Goal: Task Accomplishment & Management: Use online tool/utility

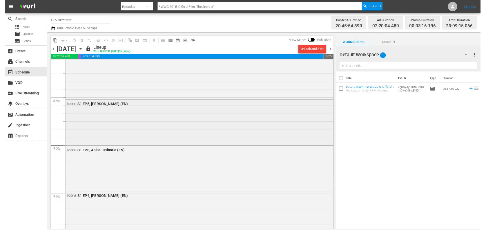
scroll to position [2362, 0]
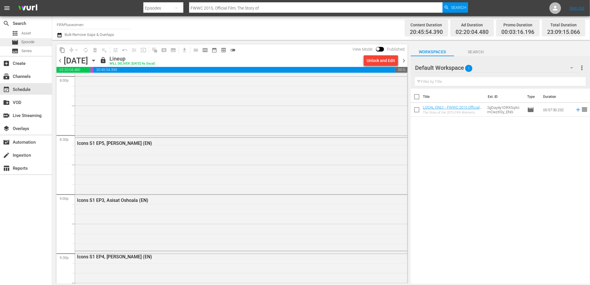
click at [35, 43] on div "movie Episode" at bounding box center [26, 42] width 52 height 8
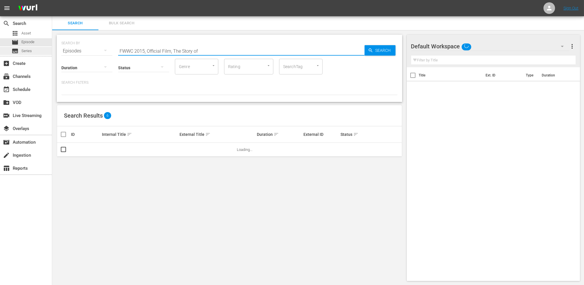
drag, startPoint x: 206, startPoint y: 48, endPoint x: 34, endPoint y: 52, distance: 171.6
click at [52, 0] on div "search Search apps Asset movie Episode subtitles Series add_box Create subscrip…" at bounding box center [318, 0] width 532 height 0
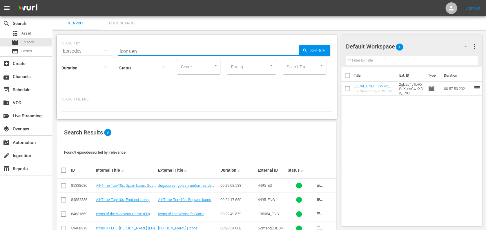
click at [160, 49] on input "icons en" at bounding box center [208, 51] width 181 height 14
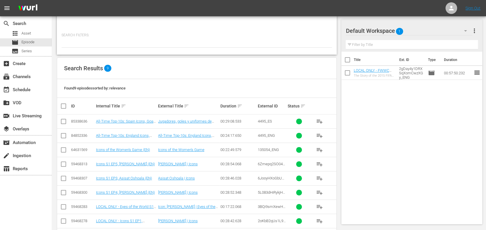
scroll to position [87, 0]
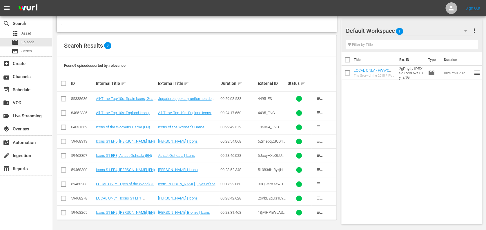
type input "icons en"
click at [63, 198] on input "checkbox" at bounding box center [63, 199] width 7 height 7
checkbox input "true"
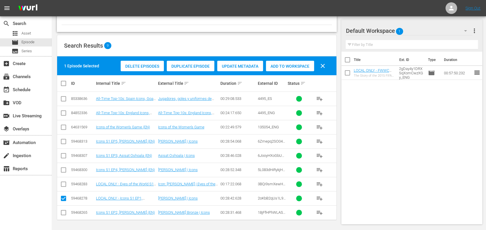
click at [292, 66] on span "Add to Workspace" at bounding box center [290, 66] width 48 height 5
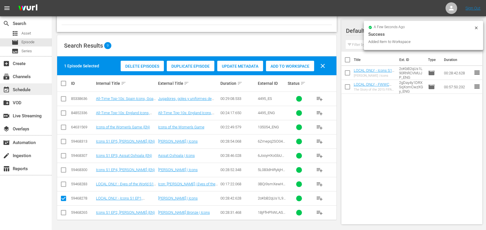
click at [28, 86] on div "event_available Schedule" at bounding box center [16, 88] width 32 height 5
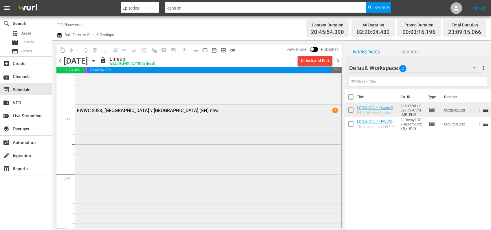
scroll to position [2679, 0]
click at [318, 60] on div "Unlock and Edit" at bounding box center [315, 60] width 28 height 10
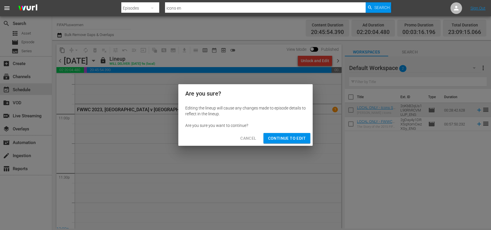
click at [290, 138] on span "Continue to Edit" at bounding box center [287, 137] width 38 height 7
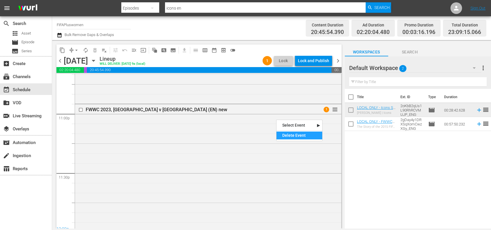
click at [290, 136] on div "Delete Event" at bounding box center [300, 135] width 46 height 8
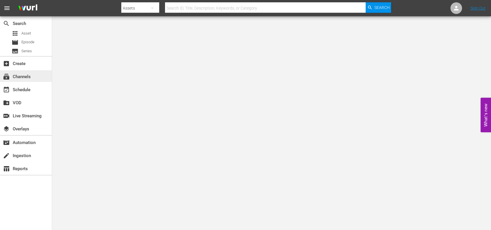
click at [26, 74] on div "subscriptions Channels" at bounding box center [16, 75] width 32 height 5
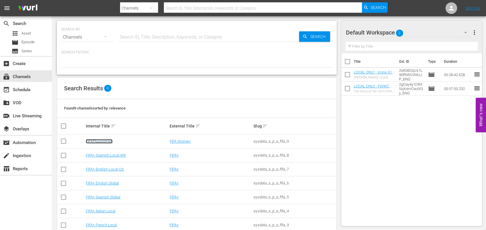
click at [105, 139] on link "FIFAPluswomen" at bounding box center [99, 141] width 27 height 4
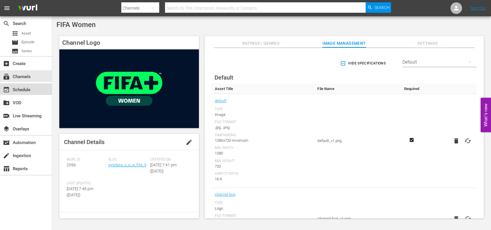
click at [27, 86] on div "event_available Schedule" at bounding box center [16, 88] width 32 height 5
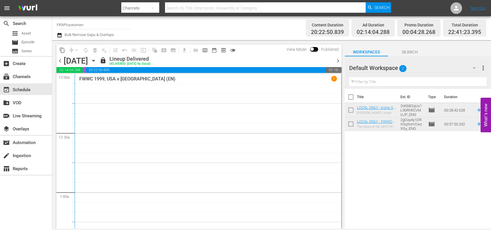
click at [338, 58] on span "chevron_right" at bounding box center [338, 60] width 7 height 7
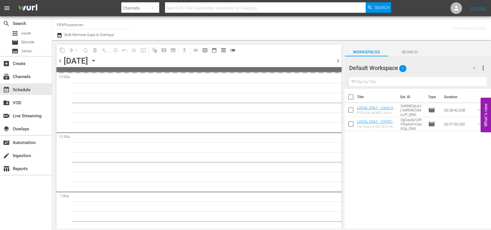
click at [338, 58] on span "chevron_right" at bounding box center [338, 60] width 7 height 7
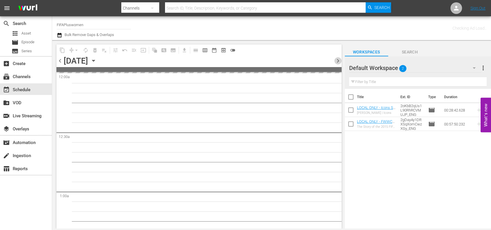
click at [338, 58] on span "chevron_right" at bounding box center [338, 60] width 7 height 7
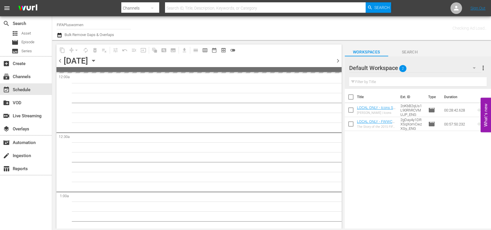
click at [338, 58] on span "chevron_right" at bounding box center [338, 60] width 7 height 7
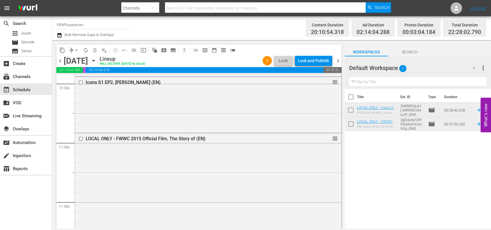
scroll to position [2651, 0]
click at [135, 49] on span "menu_open" at bounding box center [134, 50] width 6 height 6
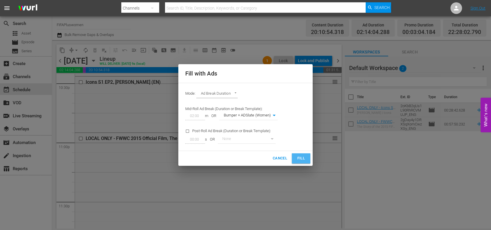
click at [298, 155] on span "Fill" at bounding box center [301, 158] width 9 height 7
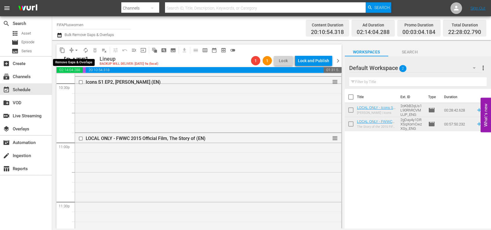
click at [77, 49] on span "arrow_drop_down" at bounding box center [77, 50] width 6 height 6
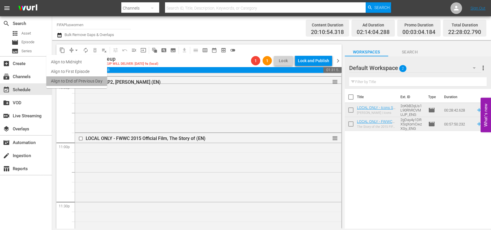
click at [80, 79] on li "Align to End of Previous Day" at bounding box center [76, 81] width 61 height 10
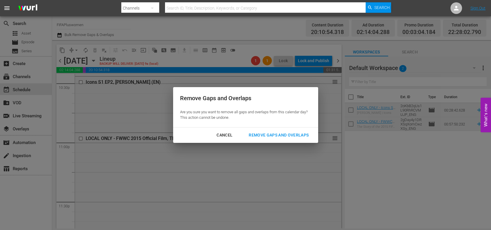
click at [306, 133] on div "Remove Gaps and Overlaps" at bounding box center [278, 134] width 69 height 7
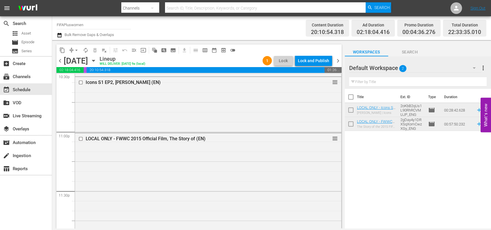
scroll to position [2736, 0]
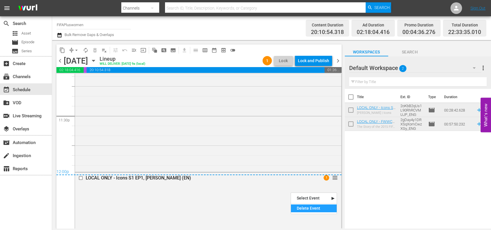
click at [308, 210] on div "Delete Event" at bounding box center [314, 208] width 46 height 8
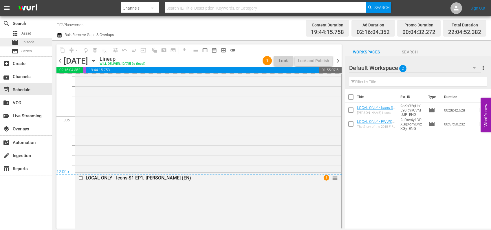
click at [32, 43] on span "Episode" at bounding box center [27, 42] width 13 height 6
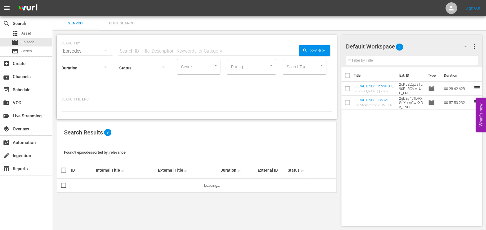
click at [178, 52] on input "text" at bounding box center [208, 51] width 181 height 14
paste input "FWWC 2023, Spain v England, Final - FMR"
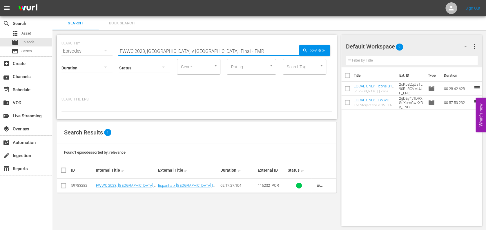
type input "FWWC 2023, Spain v England, Final - FMR"
click at [66, 185] on input "checkbox" at bounding box center [63, 186] width 7 height 7
checkbox input "true"
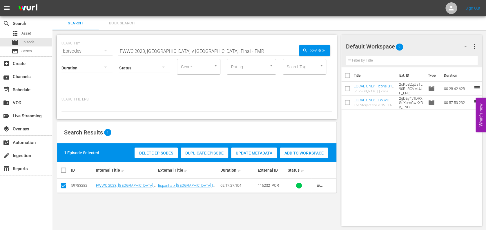
drag, startPoint x: 296, startPoint y: 151, endPoint x: 293, endPoint y: 153, distance: 3.5
click at [296, 152] on span "Add to Workspace" at bounding box center [304, 152] width 48 height 5
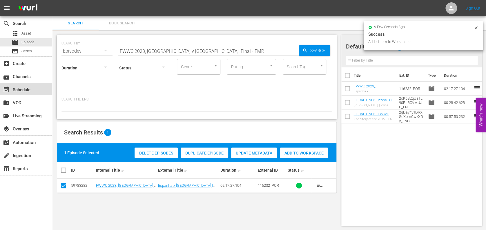
click at [23, 87] on div "event_available Schedule" at bounding box center [16, 88] width 32 height 5
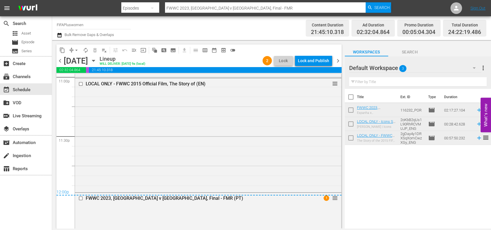
scroll to position [2716, 0]
click at [134, 49] on span "menu_open" at bounding box center [134, 50] width 6 height 6
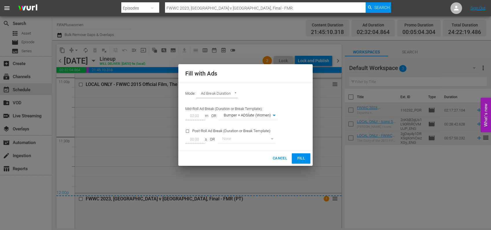
click at [298, 156] on span "Fill" at bounding box center [301, 158] width 9 height 7
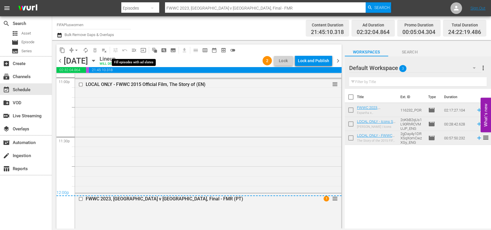
click at [137, 49] on span "menu_open" at bounding box center [134, 50] width 6 height 6
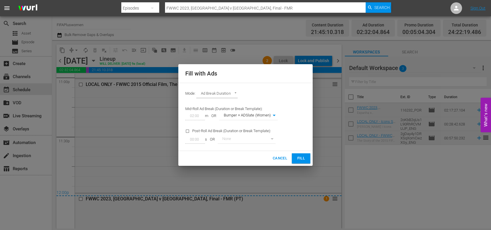
click at [300, 156] on span "Fill" at bounding box center [301, 158] width 9 height 7
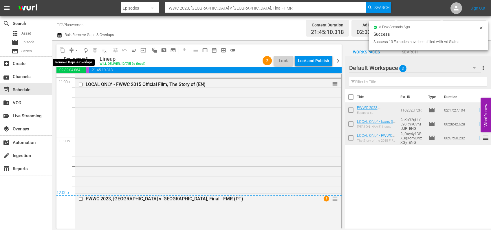
click at [78, 50] on span "arrow_drop_down" at bounding box center [77, 50] width 6 height 6
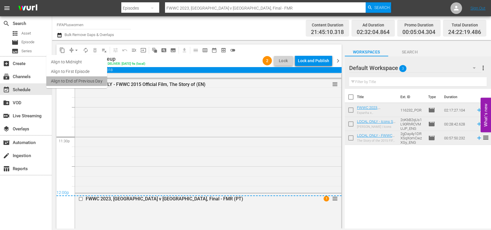
click at [74, 79] on li "Align to End of Previous Day" at bounding box center [76, 81] width 61 height 10
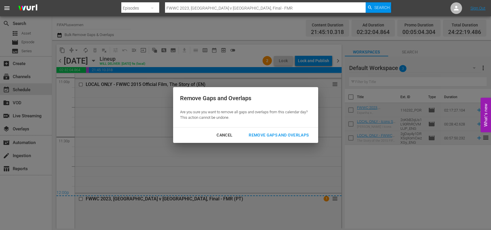
click at [273, 132] on div "Remove Gaps and Overlaps" at bounding box center [278, 134] width 69 height 7
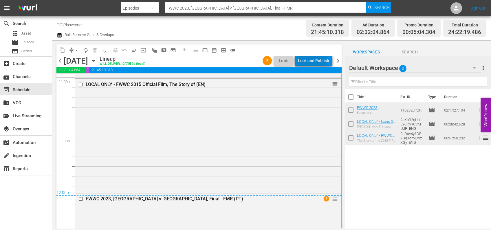
click at [313, 61] on div "Lock and Publish" at bounding box center [313, 60] width 31 height 10
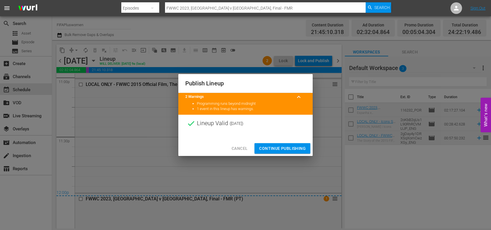
click at [294, 147] on span "Continue Publishing" at bounding box center [282, 148] width 47 height 7
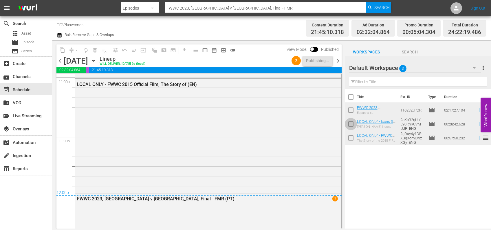
click at [351, 125] on input "checkbox" at bounding box center [351, 125] width 12 height 12
checkbox input "true"
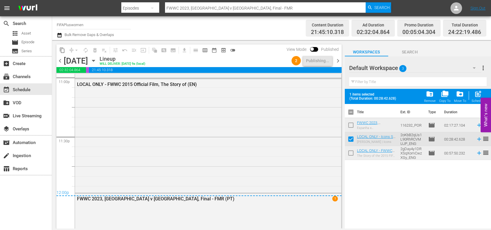
click at [349, 155] on input "checkbox" at bounding box center [351, 154] width 12 height 12
checkbox input "true"
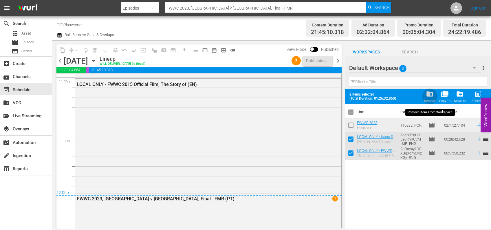
click at [429, 96] on span "folder_delete" at bounding box center [430, 94] width 8 height 8
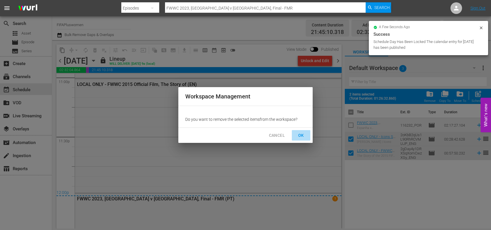
click at [302, 133] on span "OK" at bounding box center [301, 135] width 9 height 7
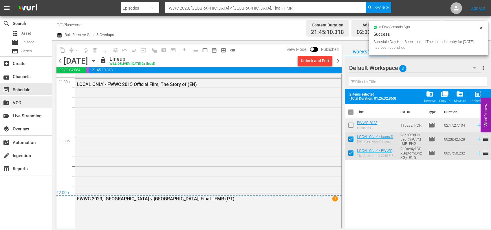
checkbox input "false"
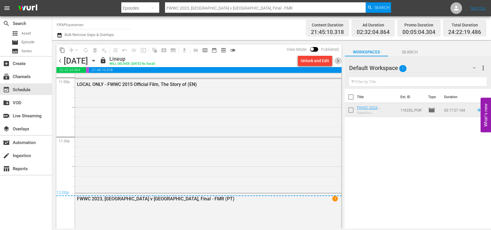
click at [336, 60] on span "chevron_right" at bounding box center [338, 60] width 7 height 7
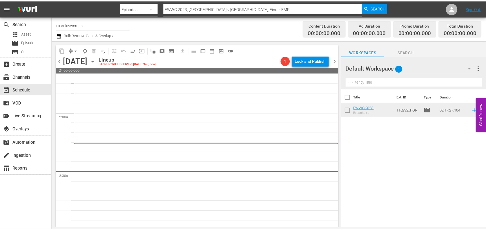
scroll to position [225, 0]
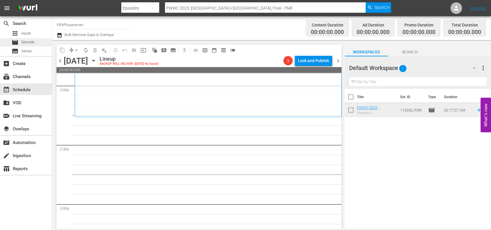
click at [39, 42] on div "movie Episode" at bounding box center [26, 42] width 52 height 8
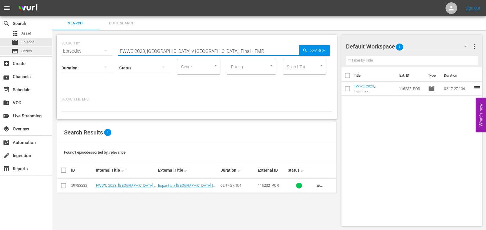
drag, startPoint x: 70, startPoint y: 49, endPoint x: 48, endPoint y: 49, distance: 21.7
click at [52, 0] on div "search Search apps Asset movie Episode subtitles Series add_box Create subscrip…" at bounding box center [269, 0] width 434 height 0
paste input "Highlights Bundle, Semi-Finals to Final"
click at [224, 51] on input "FWWC 2023, Highlights Bundle, Semi-Finals to Final" at bounding box center [208, 51] width 181 height 14
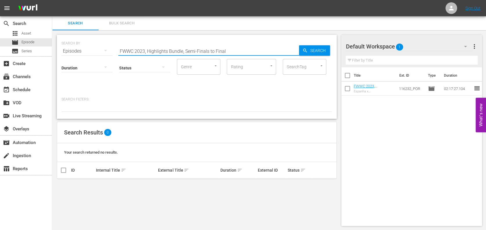
drag, startPoint x: 236, startPoint y: 47, endPoint x: 185, endPoint y: 48, distance: 51.6
click at [185, 48] on input "FWWC 2023, Highlights Bundle, Semi-Finals to Final" at bounding box center [208, 51] width 181 height 14
drag, startPoint x: 191, startPoint y: 49, endPoint x: 57, endPoint y: 52, distance: 134.8
click at [57, 52] on div "SEARCH BY Search By Episodes Search ID, Title, Description, Keywords, or Catego…" at bounding box center [197, 77] width 280 height 84
click at [137, 49] on input "2023 higlights" at bounding box center [208, 51] width 181 height 14
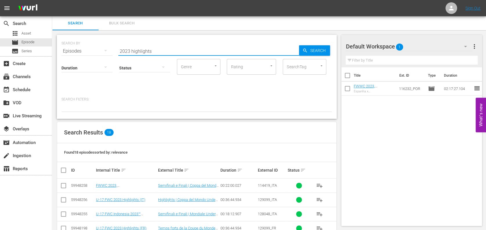
click at [164, 51] on input "2023 highlights" at bounding box center [208, 51] width 181 height 14
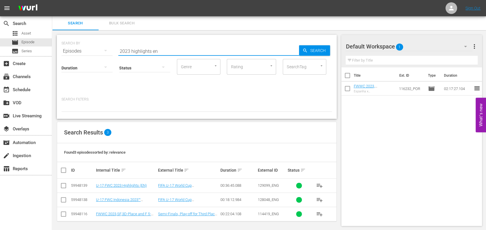
type input "2023 highlights en"
click at [64, 213] on input "checkbox" at bounding box center [63, 214] width 7 height 7
checkbox input "true"
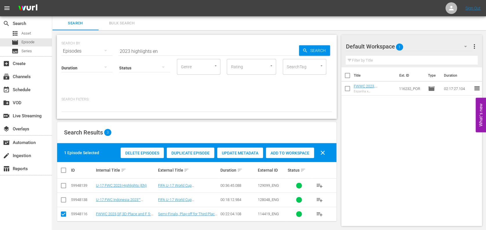
click at [291, 152] on span "Add to Workspace" at bounding box center [290, 152] width 48 height 5
paste input "FWWC 2023, Stars from AU/NZ"
drag, startPoint x: 158, startPoint y: 51, endPoint x: 76, endPoint y: 55, distance: 81.8
click at [76, 55] on div "SEARCH BY Search By Episodes Search ID, Title, Description, Keywords, or Catego…" at bounding box center [197, 77] width 280 height 84
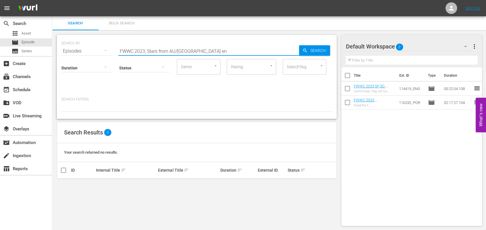
drag, startPoint x: 185, startPoint y: 51, endPoint x: 147, endPoint y: 51, distance: 38.3
click at [147, 51] on input "FWWC 2023, Stars from AU/NZ en" at bounding box center [208, 51] width 181 height 14
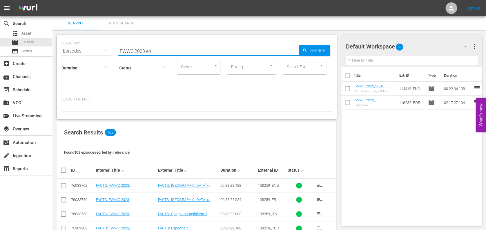
click at [156, 52] on input "FWWC 2023 en" at bounding box center [208, 51] width 181 height 14
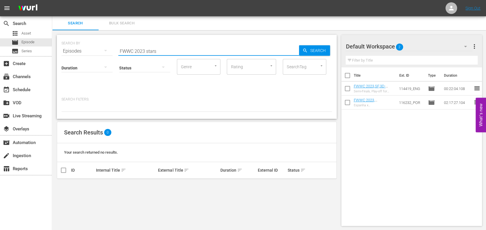
click at [164, 46] on input "FWWC 2023 stars" at bounding box center [208, 51] width 181 height 14
drag, startPoint x: 165, startPoint y: 48, endPoint x: 38, endPoint y: 49, distance: 126.9
click at [52, 0] on div "search Search apps Asset movie Episode subtitles Series add_box Create subscrip…" at bounding box center [269, 0] width 434 height 0
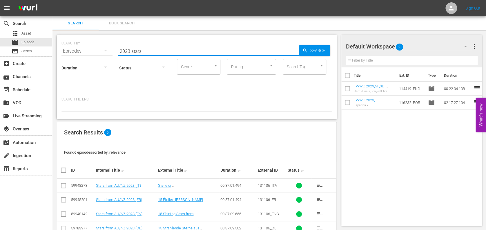
scroll to position [44, 0]
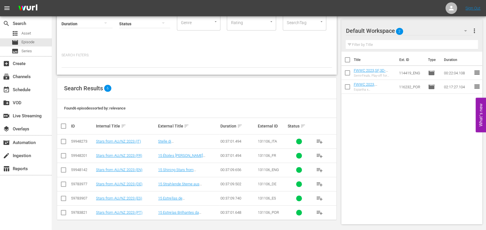
type input "2023 stars"
click at [63, 169] on input "checkbox" at bounding box center [63, 170] width 7 height 7
checkbox input "true"
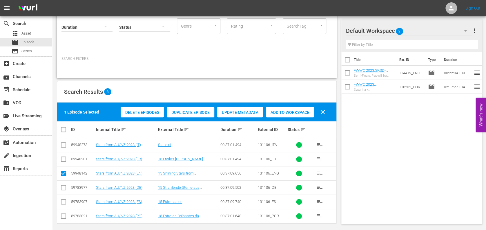
scroll to position [39, 0]
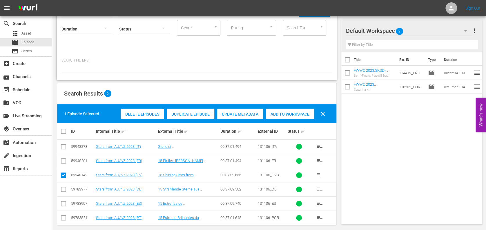
click at [290, 116] on div "Add to Workspace" at bounding box center [290, 113] width 48 height 11
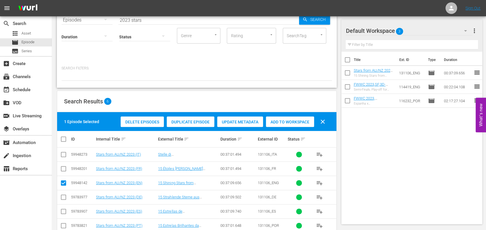
scroll to position [0, 0]
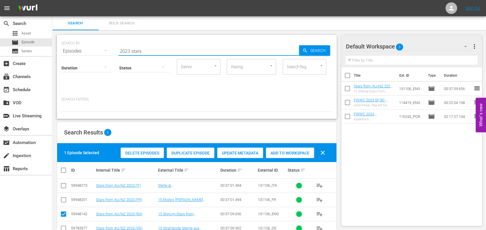
drag, startPoint x: 157, startPoint y: 50, endPoint x: 95, endPoint y: 50, distance: 61.4
click at [95, 50] on div "SEARCH BY Search By Episodes Search ID, Title, Description, Keywords, or Catego…" at bounding box center [196, 47] width 270 height 21
paste input "Germany v Argentina | Group A | FIFA Women's World Cup 2007 | Full Match Replay"
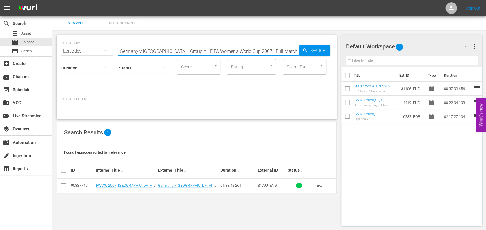
type input "Germany v Argentina | Group A | FIFA Women's World Cup 2007 | Full Match Replay"
click at [64, 185] on input "checkbox" at bounding box center [63, 186] width 7 height 7
checkbox input "true"
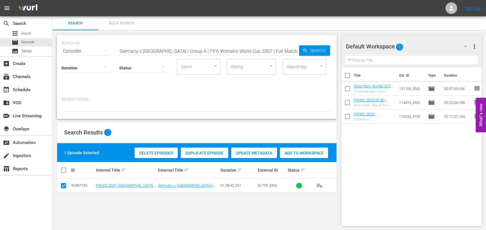
click at [306, 151] on span "Add to Workspace" at bounding box center [304, 152] width 48 height 5
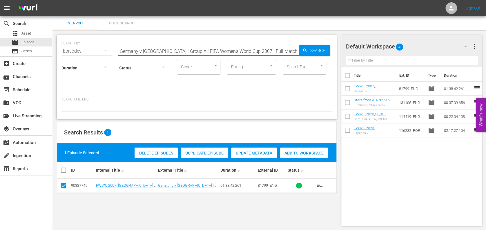
drag, startPoint x: 290, startPoint y: 49, endPoint x: 109, endPoint y: 50, distance: 181.4
click at [109, 50] on div "SEARCH BY Search By Episodes Search ID, Title, Description, Keywords, or Catego…" at bounding box center [196, 47] width 270 height 21
paste input "Nigeria v France | Group A | FIFA Women's World Cup 2011"
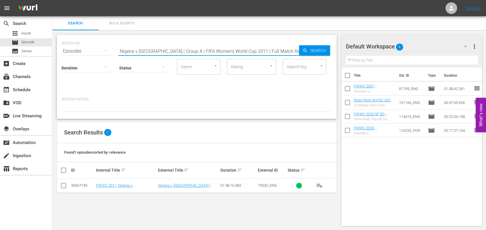
type input "Nigeria v France | Group A | FIFA Women's World Cup 2011 | Full Match Replay"
click at [64, 186] on input "checkbox" at bounding box center [63, 186] width 7 height 7
checkbox input "true"
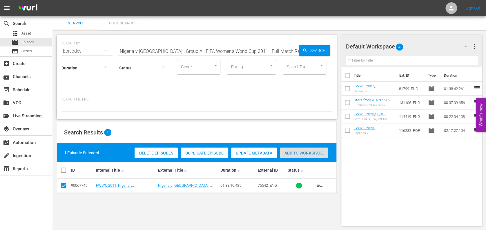
click at [312, 153] on span "Add to Workspace" at bounding box center [304, 152] width 48 height 5
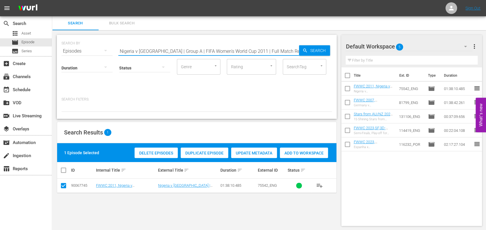
drag, startPoint x: 286, startPoint y: 51, endPoint x: 74, endPoint y: 51, distance: 211.8
click at [73, 51] on div "SEARCH BY Search By Episodes Search ID, Title, Description, Keywords, or Catego…" at bounding box center [196, 47] width 270 height 21
paste input "FWWC 2019, England v USA Extended HL"
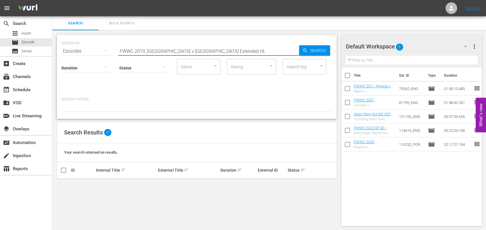
drag, startPoint x: 202, startPoint y: 50, endPoint x: 179, endPoint y: 51, distance: 22.6
click at [179, 51] on input "FWWC 2019, England v USA Extended HL" at bounding box center [208, 51] width 181 height 14
drag, startPoint x: 209, startPoint y: 49, endPoint x: 146, endPoint y: 50, distance: 62.6
click at [146, 50] on input "FWWC 2019, England v USA highlights" at bounding box center [208, 51] width 181 height 14
drag, startPoint x: 151, startPoint y: 51, endPoint x: 70, endPoint y: 55, distance: 81.3
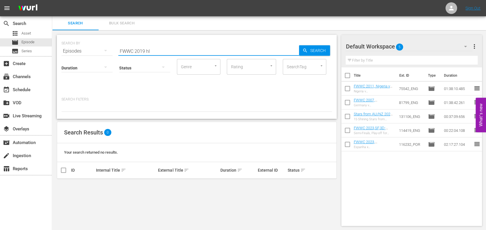
click at [70, 55] on div "SEARCH BY Search By Episodes Search ID, Title, Description, Keywords, or Catego…" at bounding box center [197, 77] width 280 height 84
click at [127, 50] on input "engand v usa 2019" at bounding box center [208, 51] width 181 height 14
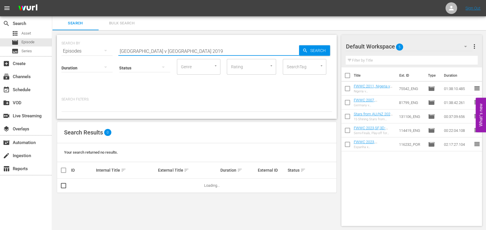
click at [183, 46] on input "england v usa 2019" at bounding box center [208, 51] width 181 height 14
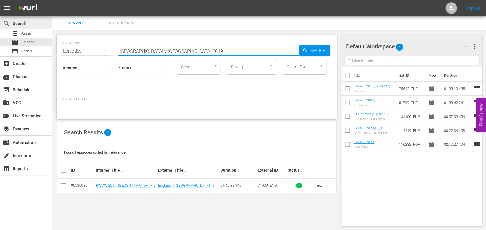
drag, startPoint x: 165, startPoint y: 50, endPoint x: 32, endPoint y: 28, distance: 135.2
click at [52, 0] on div "search Search apps Asset movie Episode subtitles Series add_box Create subscrip…" at bounding box center [269, 0] width 434 height 0
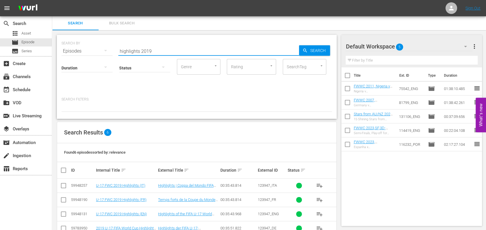
drag, startPoint x: 154, startPoint y: 49, endPoint x: 74, endPoint y: 49, distance: 80.3
click at [74, 49] on div "SEARCH BY Search By Episodes Search ID, Title, Description, Keywords, or Catego…" at bounding box center [196, 47] width 270 height 21
paste input "FWWC 2019, England v USA Extended HL"
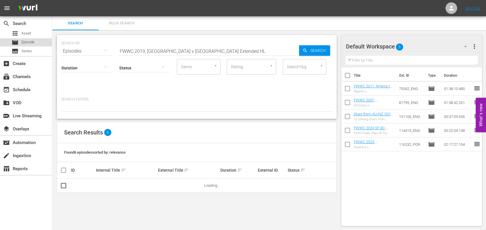
click at [26, 40] on span "Episode" at bounding box center [27, 42] width 13 height 6
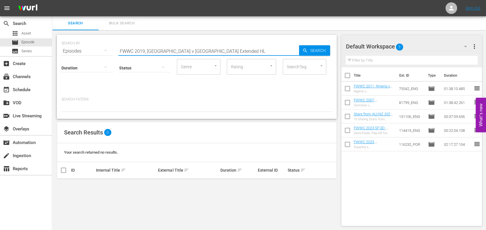
drag, startPoint x: 201, startPoint y: 50, endPoint x: 52, endPoint y: 50, distance: 148.7
click at [52, 50] on div "SEARCH BY Search By Episodes Search ID, Title, Description, Keywords, or Catego…" at bounding box center [196, 130] width 289 height 200
drag, startPoint x: 213, startPoint y: 50, endPoint x: 39, endPoint y: 50, distance: 173.9
click at [52, 0] on div "search Search apps Asset movie Episode subtitles Series add_box Create subscrip…" at bounding box center [269, 0] width 434 height 0
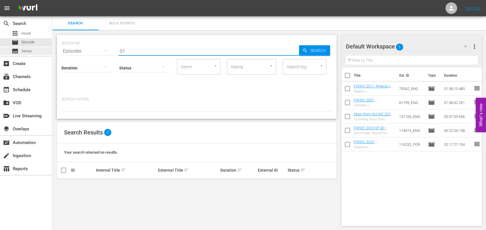
type input "0"
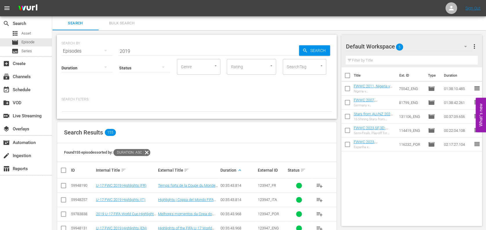
click at [153, 50] on input "2019" at bounding box center [208, 51] width 181 height 14
drag, startPoint x: 130, startPoint y: 49, endPoint x: 114, endPoint y: 49, distance: 16.8
click at [114, 49] on div "SEARCH BY Search By Episodes Search ID, Title, Description, Keywords, or Catego…" at bounding box center [196, 47] width 270 height 21
type input "highlights 2019"
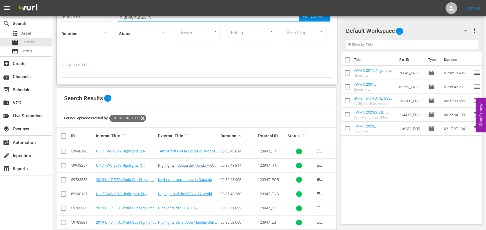
scroll to position [44, 0]
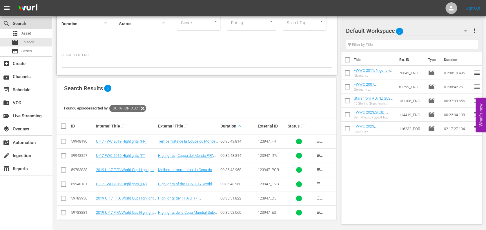
click at [29, 28] on div "search Search" at bounding box center [26, 23] width 52 height 12
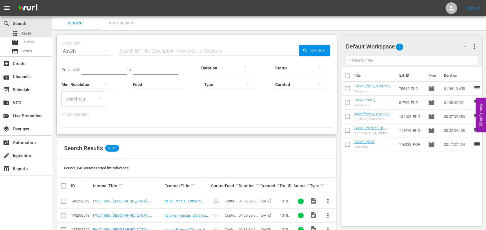
click at [144, 48] on input "text" at bounding box center [208, 51] width 181 height 14
paste input "FWWC 2019, England v USA Extended HL"
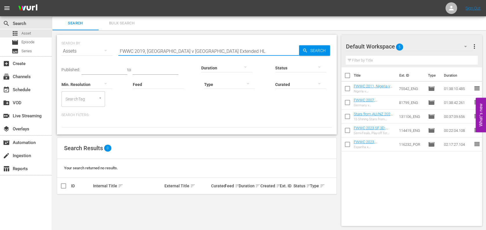
scroll to position [0, 0]
type input "FWWC 2019, England v USA Extended HL"
